Goal: Information Seeking & Learning: Learn about a topic

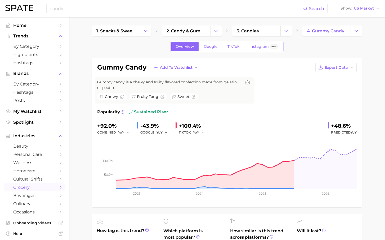
scroll to position [311, 0]
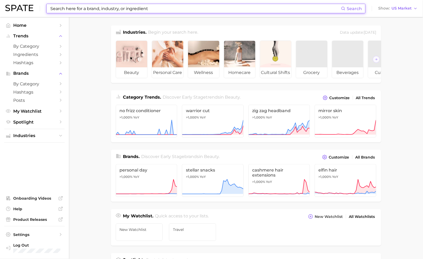
click at [131, 6] on input at bounding box center [196, 8] width 292 height 9
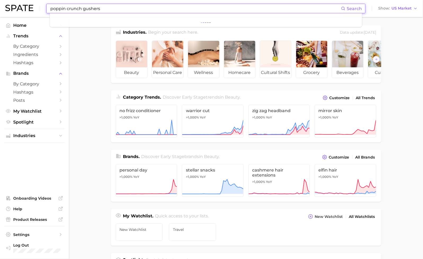
type input "poppin crunch gushers"
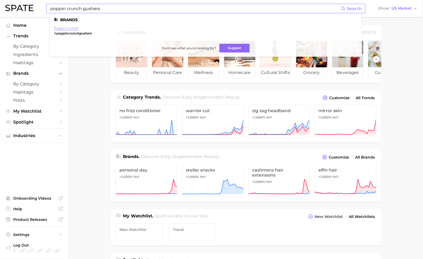
click at [69, 28] on link "poppin crunch" at bounding box center [66, 28] width 24 height 4
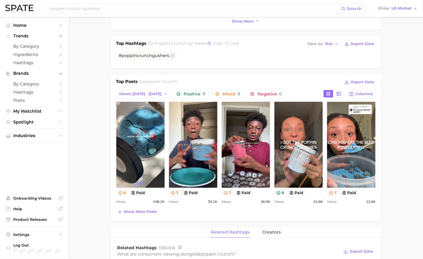
scroll to position [298, 0]
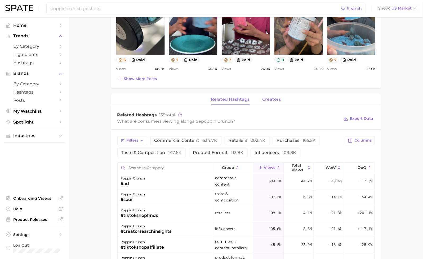
click at [273, 100] on span "creators" at bounding box center [272, 99] width 19 height 5
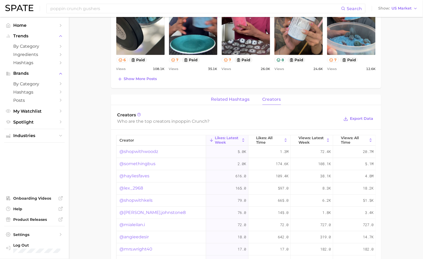
click at [233, 97] on span "related hashtags" at bounding box center [230, 99] width 39 height 5
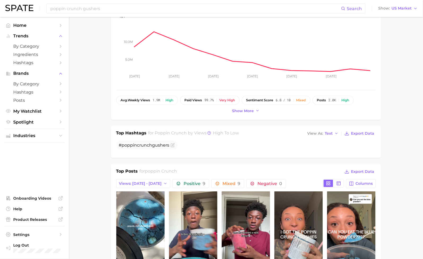
scroll to position [0, 0]
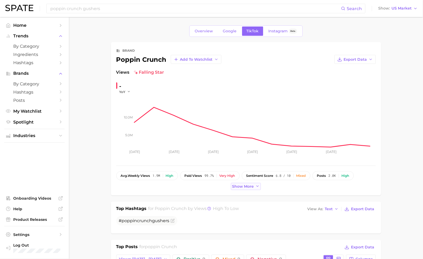
click at [243, 187] on span "Show more" at bounding box center [243, 186] width 22 height 5
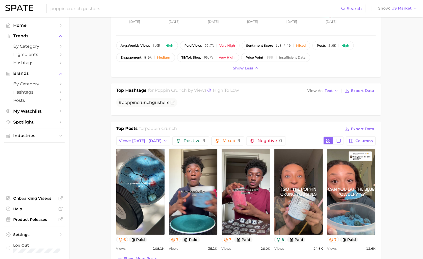
scroll to position [132, 0]
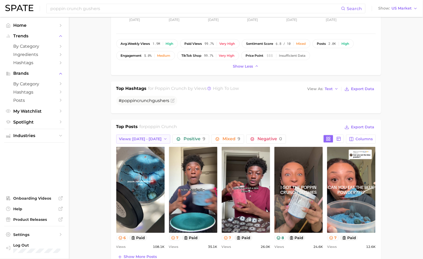
click at [164, 138] on icon "button" at bounding box center [166, 139] width 4 height 4
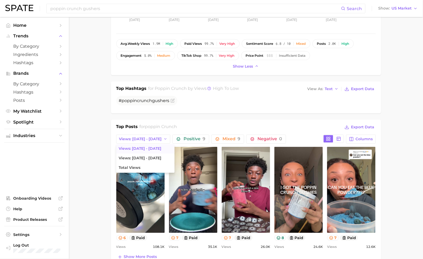
click at [122, 147] on span "Views: Aug 31 - Sep 7" at bounding box center [140, 149] width 43 height 5
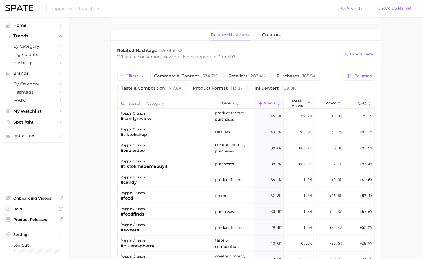
scroll to position [152, 0]
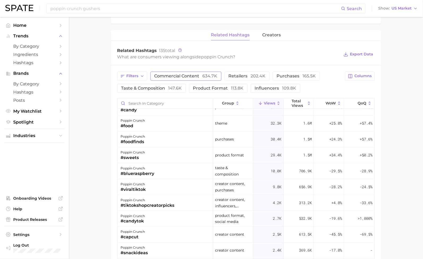
click at [210, 76] on span "634.7k" at bounding box center [210, 75] width 15 height 5
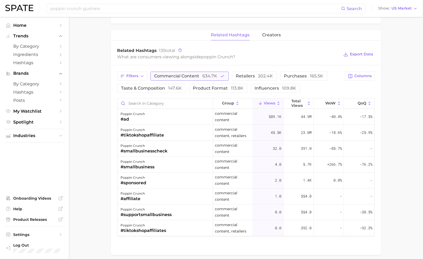
click at [210, 77] on span "634.7k" at bounding box center [210, 75] width 15 height 5
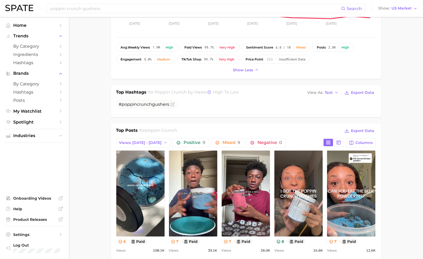
scroll to position [224, 0]
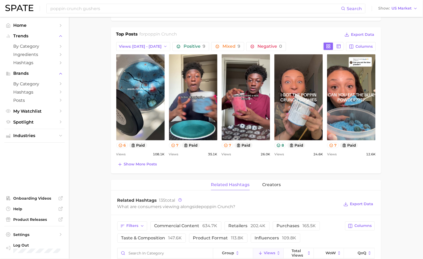
click at [157, 163] on button "Show more posts" at bounding box center [137, 164] width 42 height 7
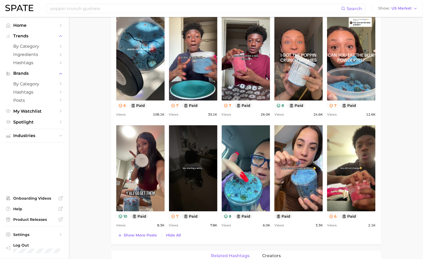
scroll to position [269, 0]
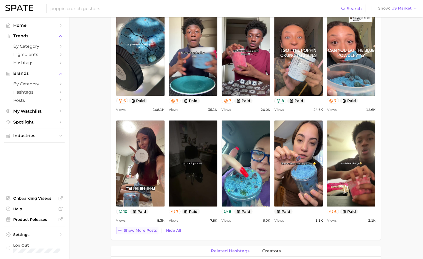
click at [141, 230] on span "Show more posts" at bounding box center [140, 230] width 33 height 5
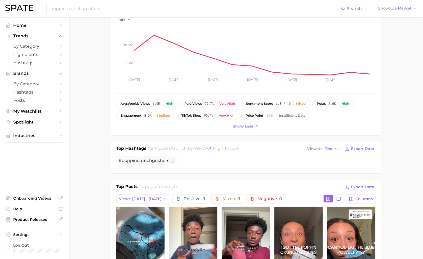
scroll to position [0, 0]
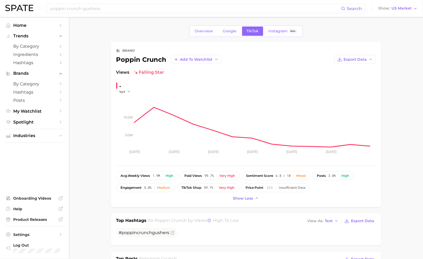
click at [109, 13] on div "poppin crunch gushers Search Show US Market" at bounding box center [211, 8] width 413 height 17
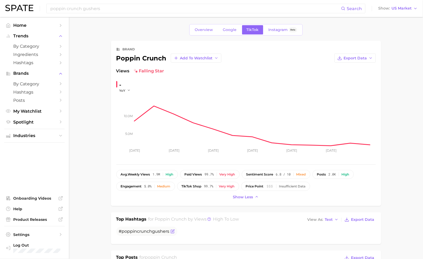
click at [146, 235] on span "# poppin crunch gushers" at bounding box center [146, 232] width 61 height 10
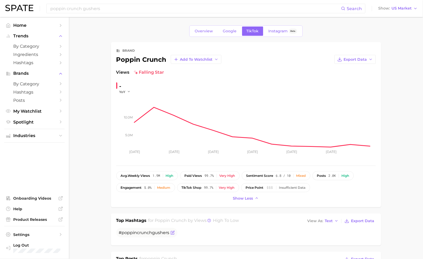
click at [173, 233] on icon "Flag as miscategorized or irrelevant" at bounding box center [173, 233] width 4 height 4
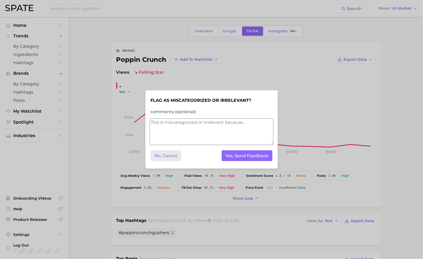
click at [169, 156] on button "No, Cancel" at bounding box center [166, 155] width 31 height 11
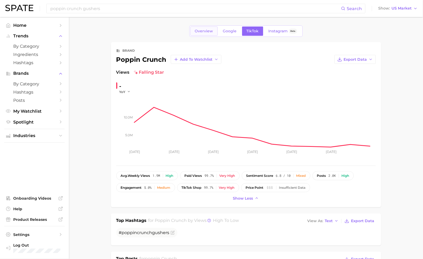
click at [204, 33] on span "Overview" at bounding box center [204, 31] width 18 height 5
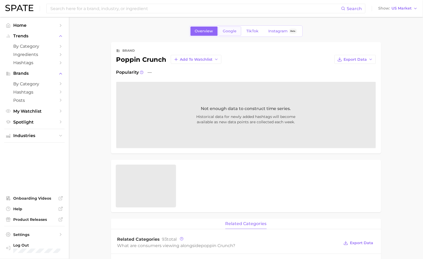
click at [219, 33] on link "Google" at bounding box center [230, 31] width 23 height 9
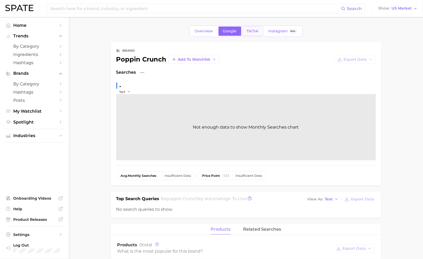
click at [246, 29] on link "TikTok" at bounding box center [252, 31] width 21 height 9
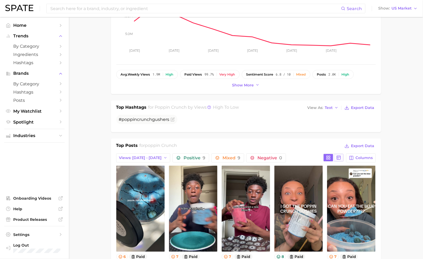
click at [336, 158] on button at bounding box center [339, 157] width 10 height 7
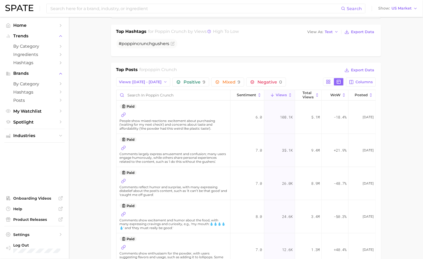
scroll to position [178, 0]
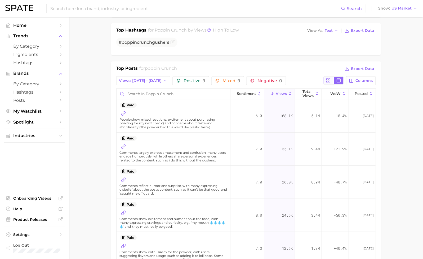
click at [328, 84] on button at bounding box center [329, 80] width 10 height 7
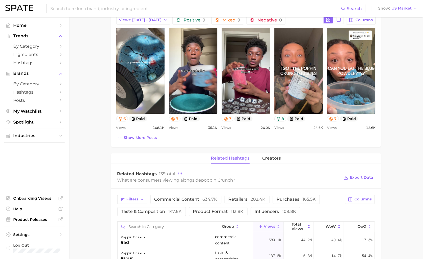
scroll to position [0, 0]
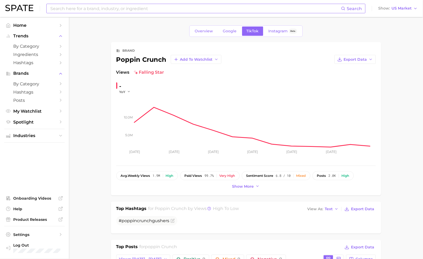
drag, startPoint x: 138, startPoint y: 2, endPoint x: 138, endPoint y: 6, distance: 3.7
click at [138, 6] on input at bounding box center [196, 8] width 292 height 9
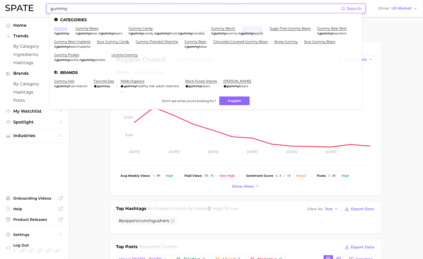
type input "gummy"
click at [60, 29] on link "gummy" at bounding box center [60, 28] width 13 height 4
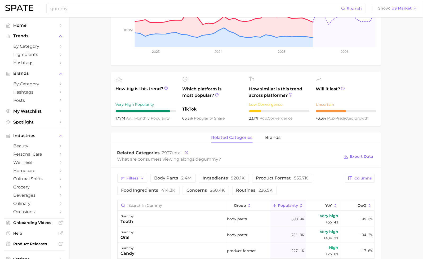
scroll to position [129, 0]
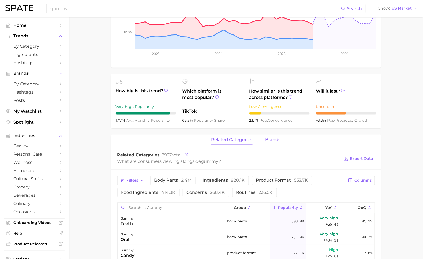
click at [274, 139] on span "brands" at bounding box center [273, 139] width 15 height 5
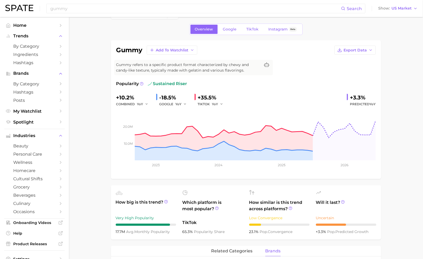
scroll to position [0, 0]
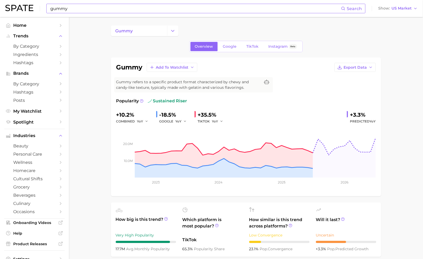
click at [101, 12] on input "gummy" at bounding box center [196, 8] width 292 height 9
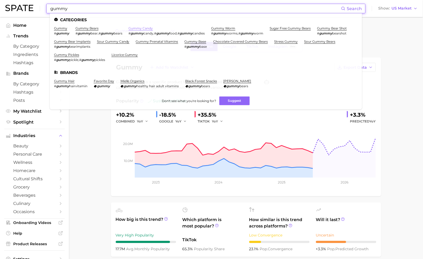
click at [140, 27] on link "gummy candy" at bounding box center [141, 28] width 24 height 4
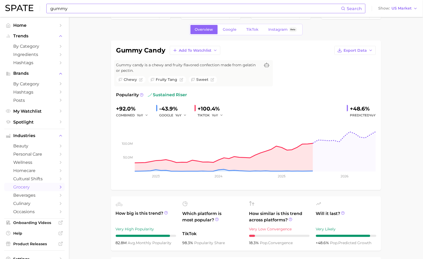
scroll to position [249, 0]
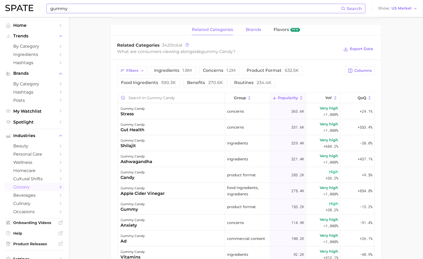
click at [257, 32] on span "brands" at bounding box center [253, 30] width 15 height 5
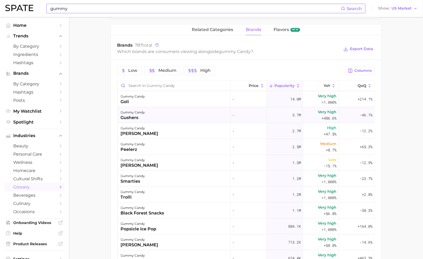
click at [198, 116] on div "gummy candy gushers" at bounding box center [174, 115] width 113 height 16
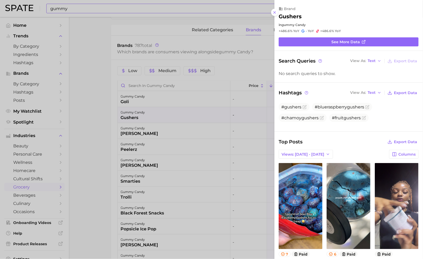
scroll to position [0, 0]
click at [326, 154] on icon "button" at bounding box center [328, 154] width 4 height 4
click at [320, 172] on button "Total Views" at bounding box center [308, 174] width 58 height 10
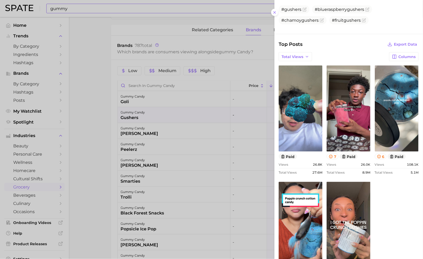
scroll to position [147, 0]
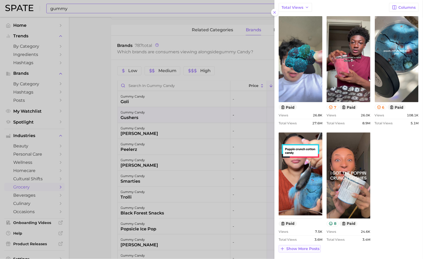
click at [315, 252] on button "Show more posts" at bounding box center [300, 248] width 42 height 7
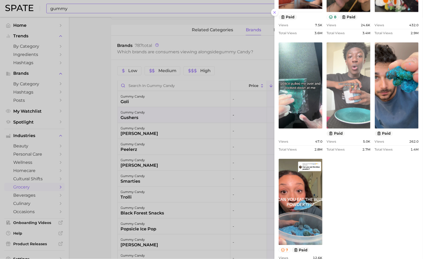
scroll to position [379, 0]
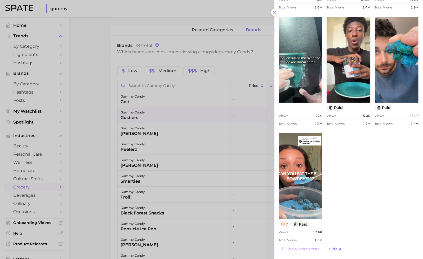
click at [219, 169] on div at bounding box center [211, 129] width 423 height 259
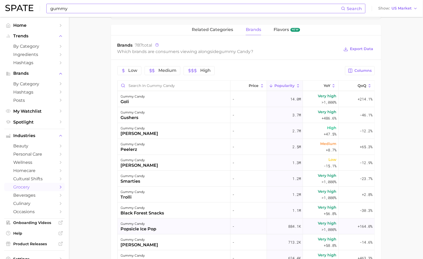
click at [153, 223] on div "gummy candy" at bounding box center [139, 224] width 36 height 6
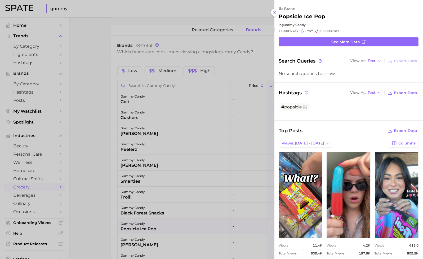
scroll to position [0, 0]
click at [95, 222] on div at bounding box center [211, 129] width 423 height 259
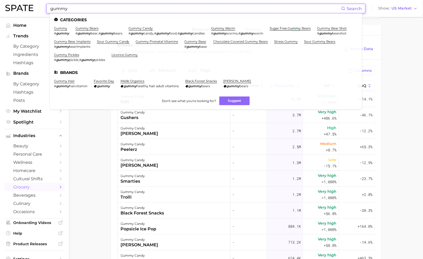
click at [85, 10] on input "gummy" at bounding box center [196, 8] width 292 height 9
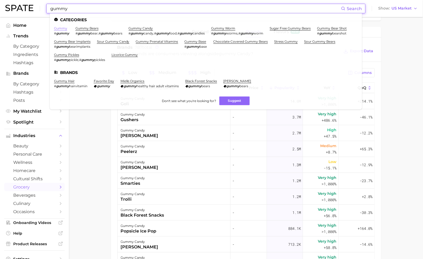
click at [62, 28] on link "gummy" at bounding box center [60, 28] width 13 height 4
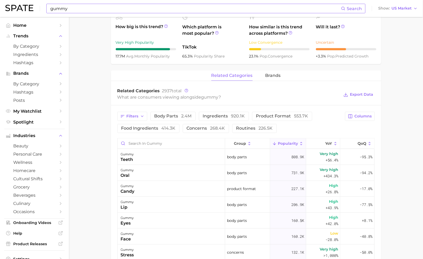
scroll to position [201, 0]
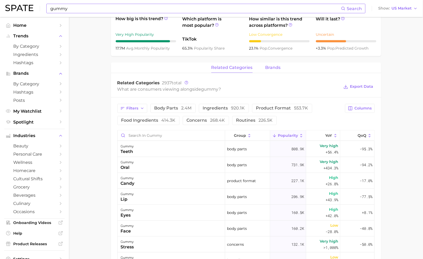
click at [277, 66] on span "brands" at bounding box center [273, 67] width 15 height 5
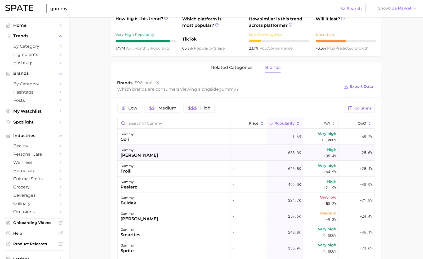
click at [161, 152] on div "gummy albanese" at bounding box center [174, 153] width 113 height 16
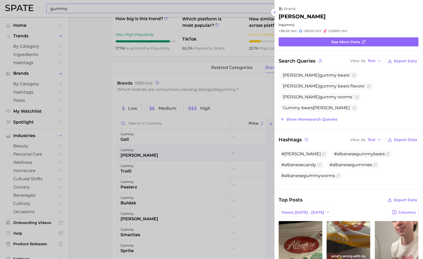
scroll to position [0, 0]
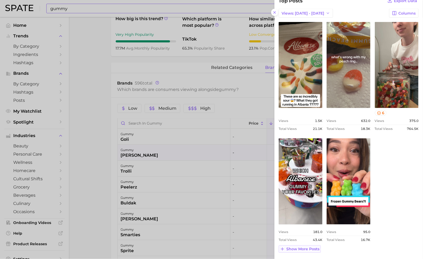
click at [301, 251] on button "Show more posts" at bounding box center [300, 248] width 42 height 7
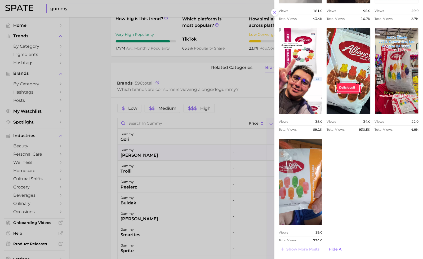
click at [184, 185] on div at bounding box center [211, 129] width 423 height 259
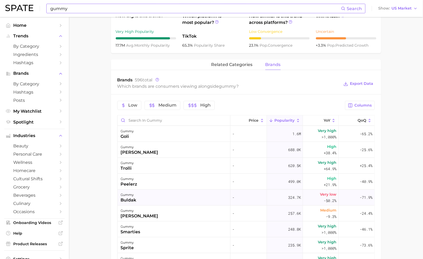
click at [178, 197] on div "gummy buldak" at bounding box center [174, 198] width 113 height 16
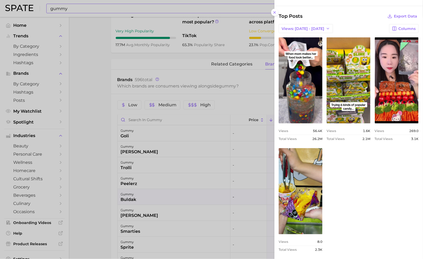
click at [104, 190] on div at bounding box center [211, 129] width 423 height 259
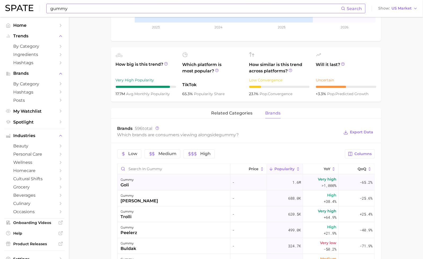
scroll to position [156, 0]
click at [228, 113] on span "related categories" at bounding box center [231, 112] width 41 height 5
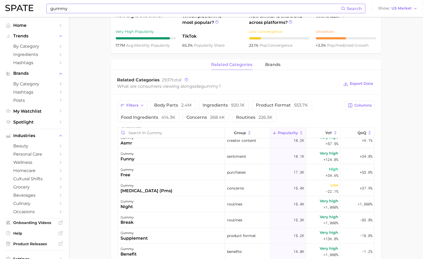
scroll to position [726, 0]
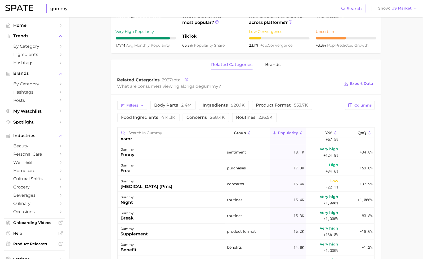
click at [73, 11] on input "gummy" at bounding box center [196, 8] width 292 height 9
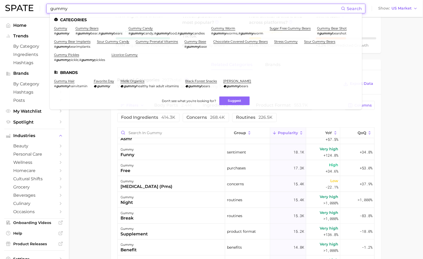
drag, startPoint x: 82, startPoint y: 10, endPoint x: 29, endPoint y: 8, distance: 53.3
click at [29, 9] on div "gummy Search Categories gummy # gummy gummy bears # gummy bear , # gummy bears …" at bounding box center [211, 8] width 413 height 17
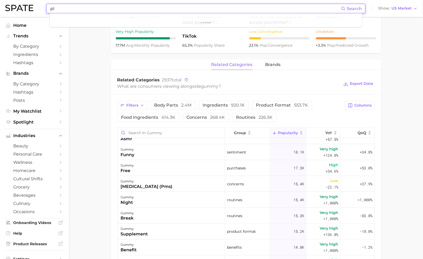
type input "p"
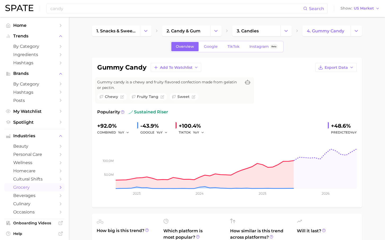
scroll to position [311, 0]
